Goal: Task Accomplishment & Management: Manage account settings

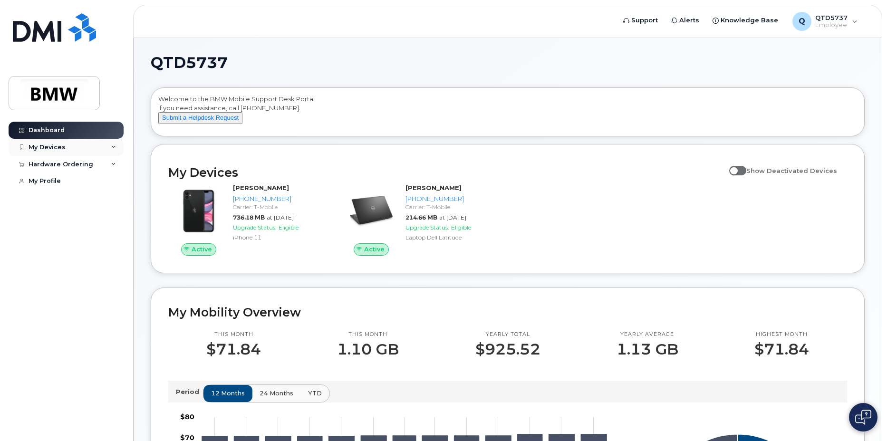
click at [42, 145] on div "My Devices" at bounding box center [47, 148] width 37 height 8
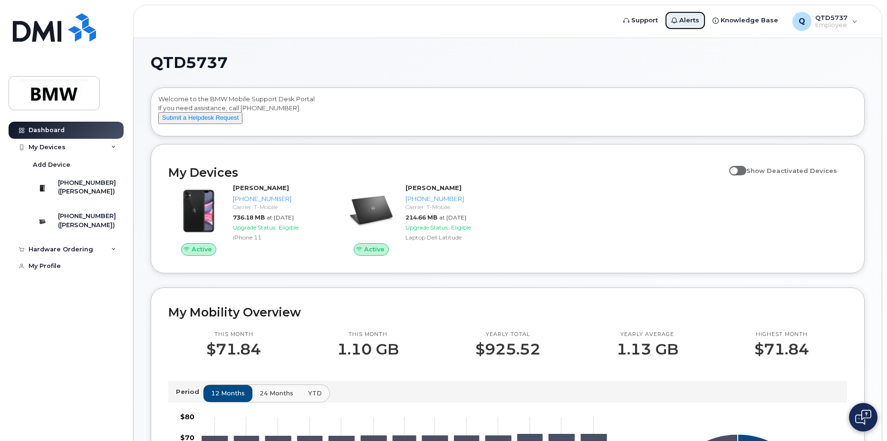
click at [691, 25] on span "Alerts" at bounding box center [689, 21] width 20 height 10
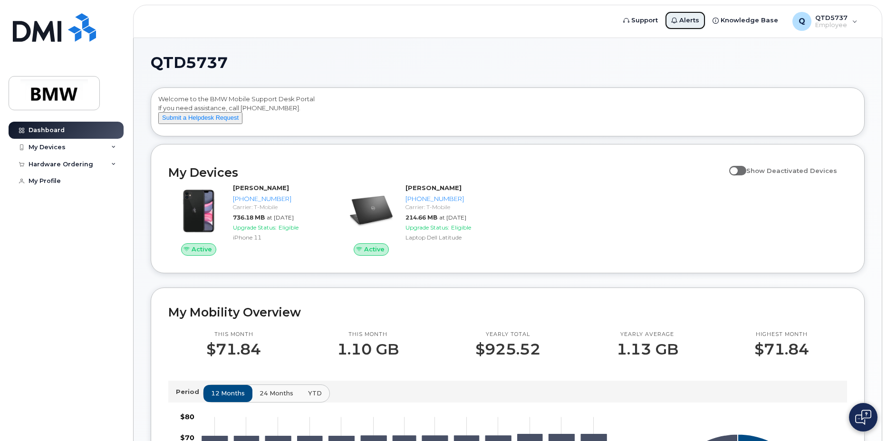
click at [699, 20] on span "Alerts" at bounding box center [689, 21] width 20 height 10
click at [95, 181] on link "My Profile" at bounding box center [66, 181] width 115 height 17
